Goal: Task Accomplishment & Management: Manage account settings

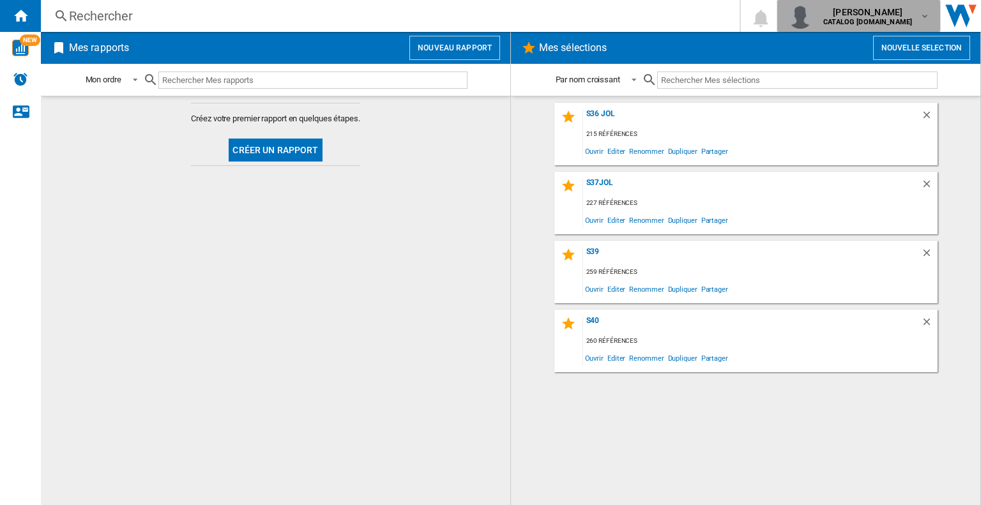
click at [895, 15] on span "uliana afanasyeva" at bounding box center [867, 12] width 89 height 13
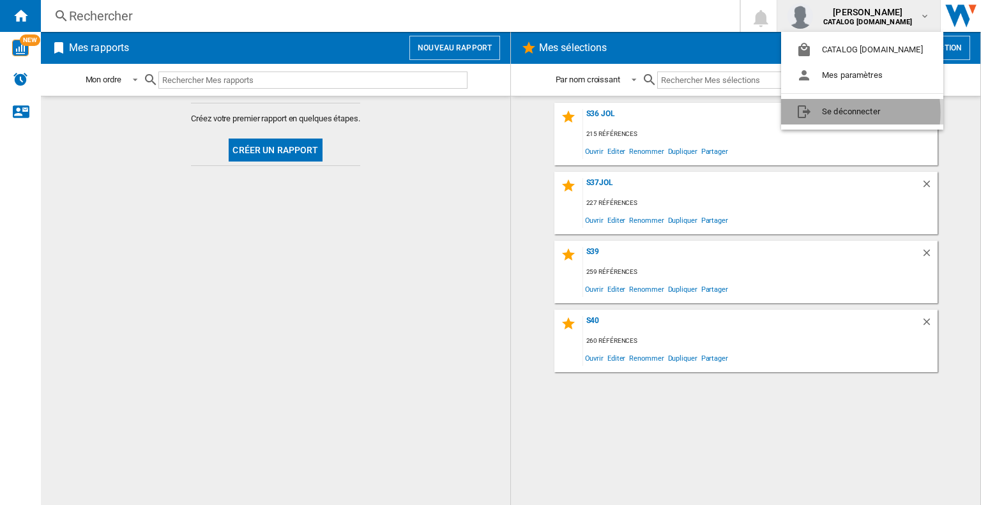
click at [834, 112] on button "Se déconnecter" at bounding box center [862, 112] width 162 height 26
